Goal: Information Seeking & Learning: Learn about a topic

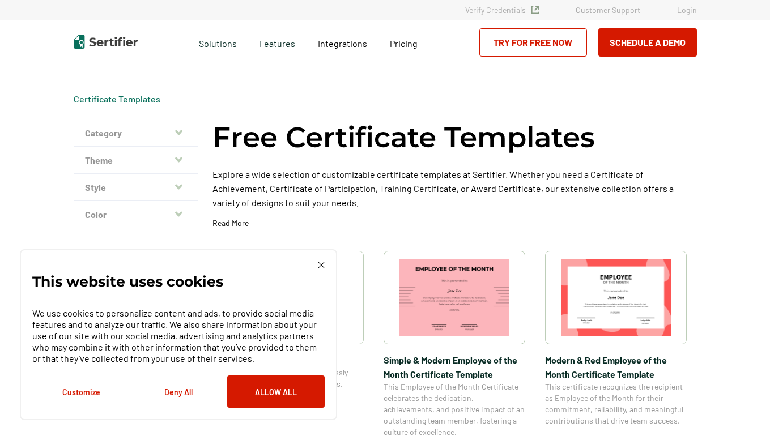
click at [154, 133] on button "Category" at bounding box center [136, 132] width 125 height 27
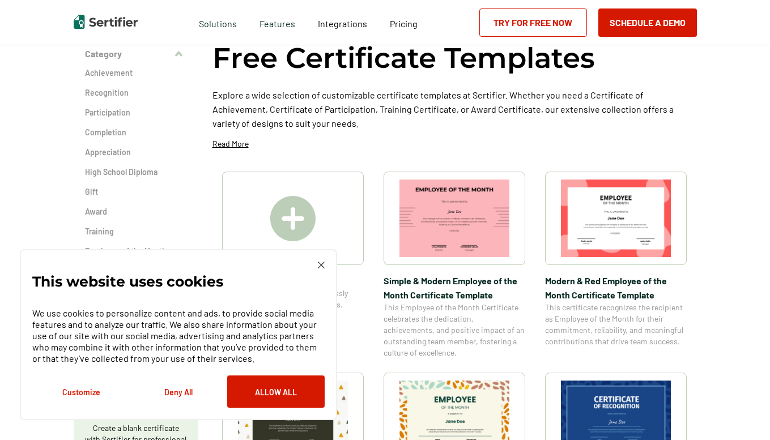
scroll to position [80, 0]
click at [318, 267] on img at bounding box center [321, 265] width 7 height 7
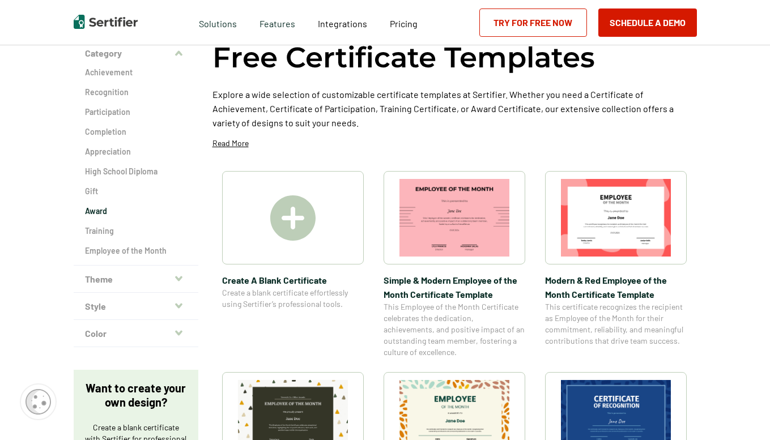
click at [101, 212] on h2 "Award" at bounding box center [136, 211] width 102 height 11
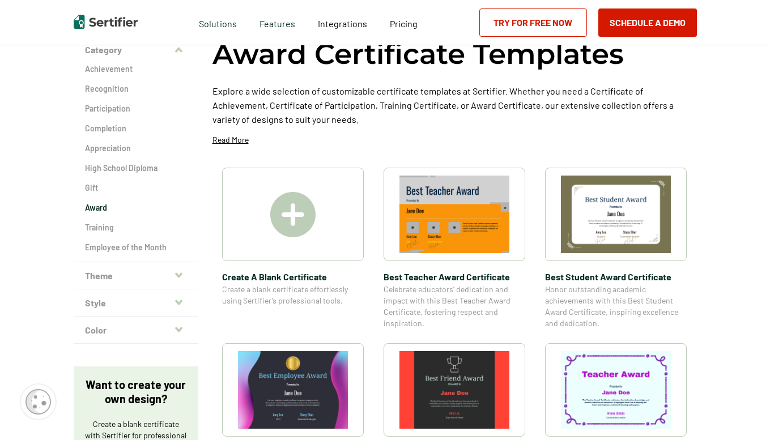
scroll to position [84, 0]
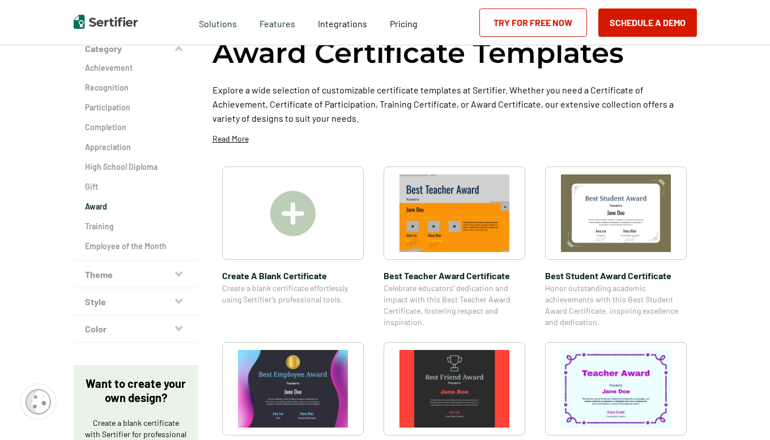
click at [105, 280] on button "Theme" at bounding box center [136, 274] width 125 height 27
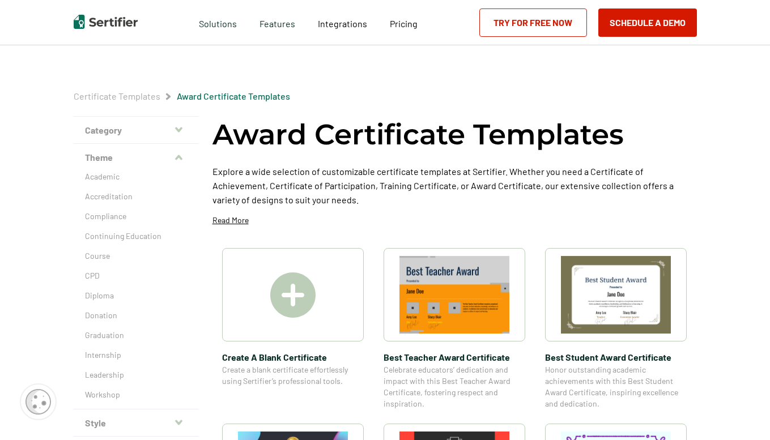
scroll to position [0, 0]
